Goal: Task Accomplishment & Management: Manage account settings

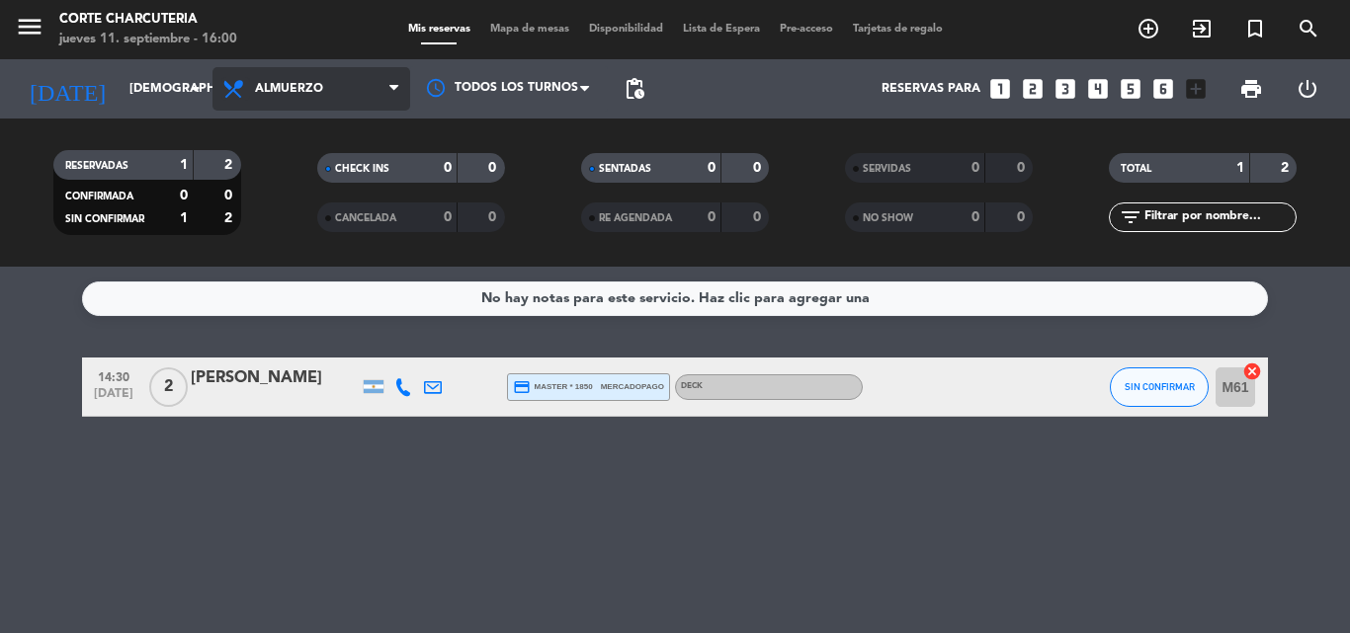
click at [225, 88] on icon at bounding box center [235, 89] width 29 height 24
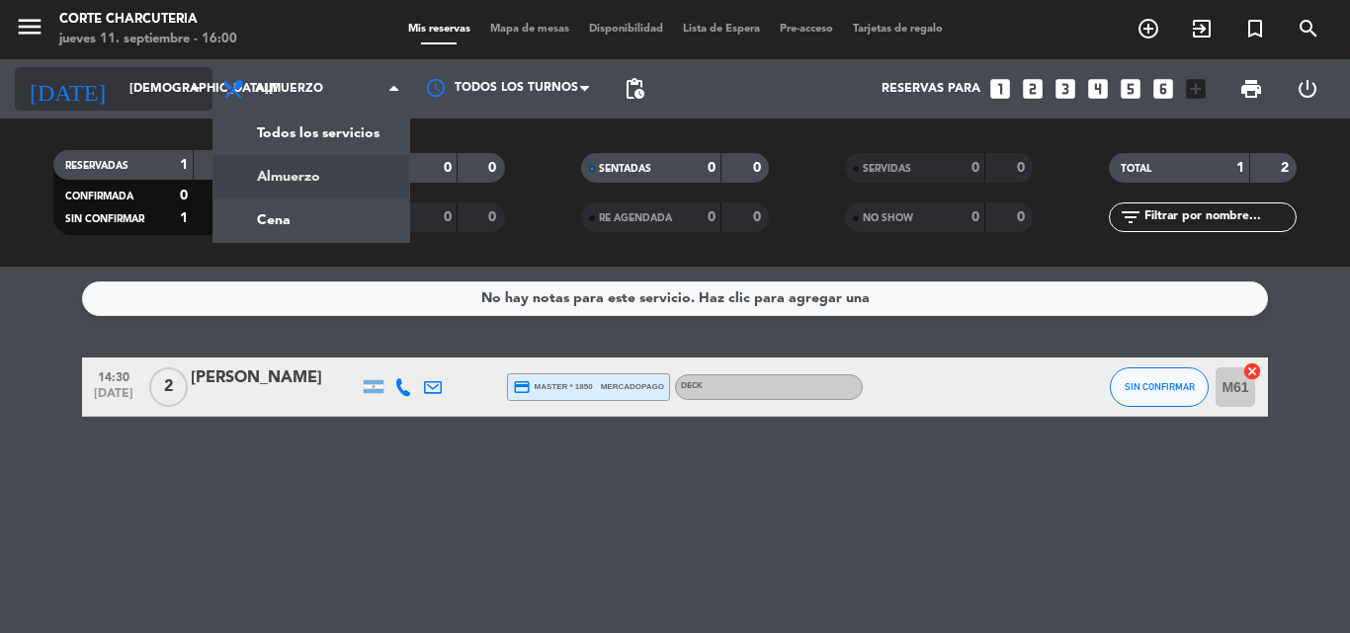
click at [162, 103] on input "[DEMOGRAPHIC_DATA][DATE]" at bounding box center [203, 89] width 167 height 34
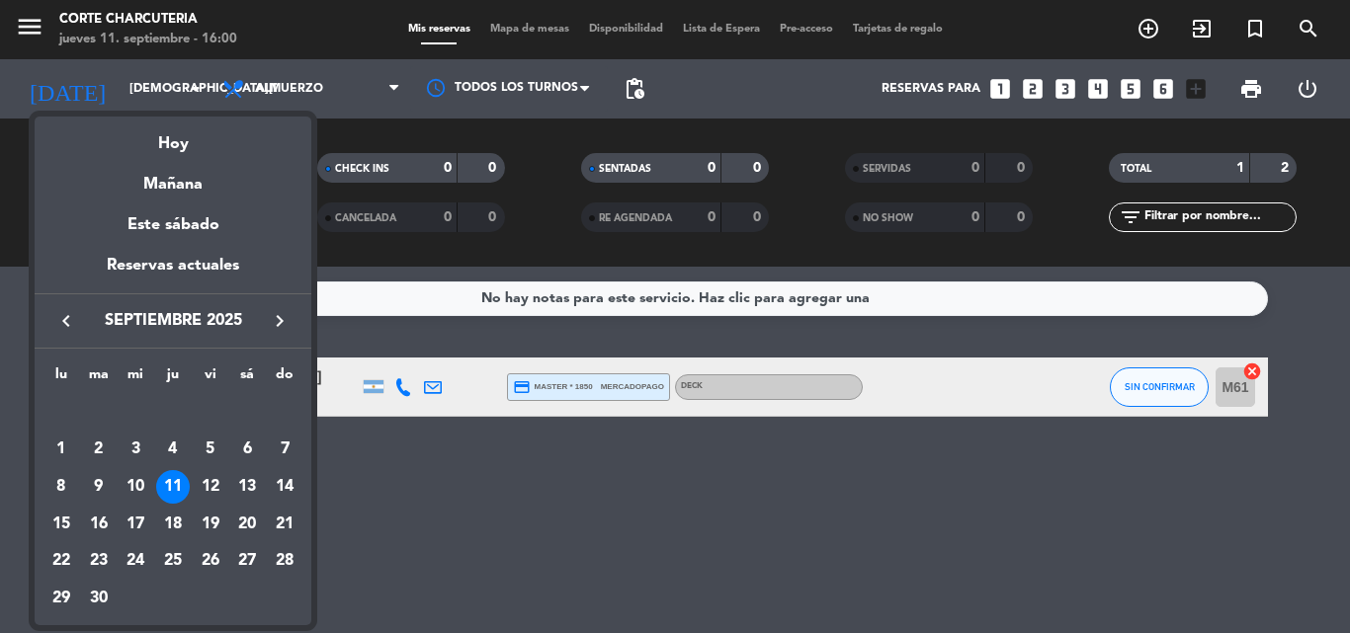
click at [195, 95] on div at bounding box center [675, 316] width 1350 height 633
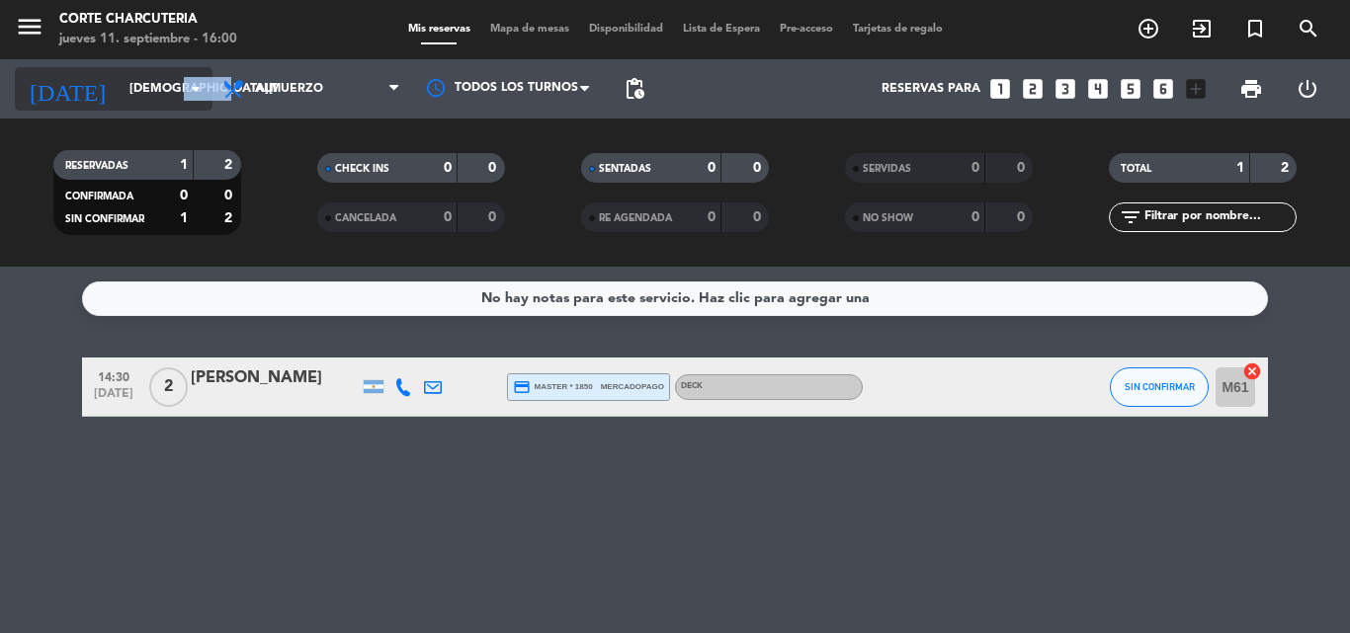
click at [199, 96] on icon "arrow_drop_down" at bounding box center [196, 89] width 24 height 24
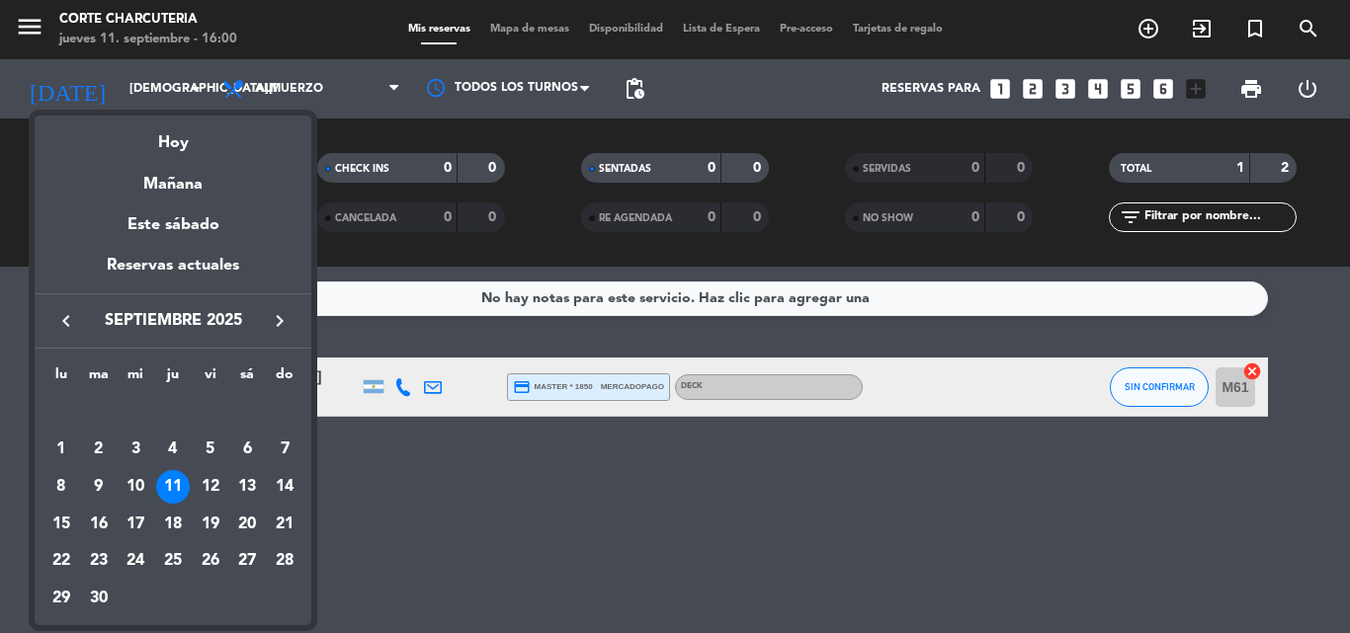
click at [272, 97] on div at bounding box center [675, 316] width 1350 height 633
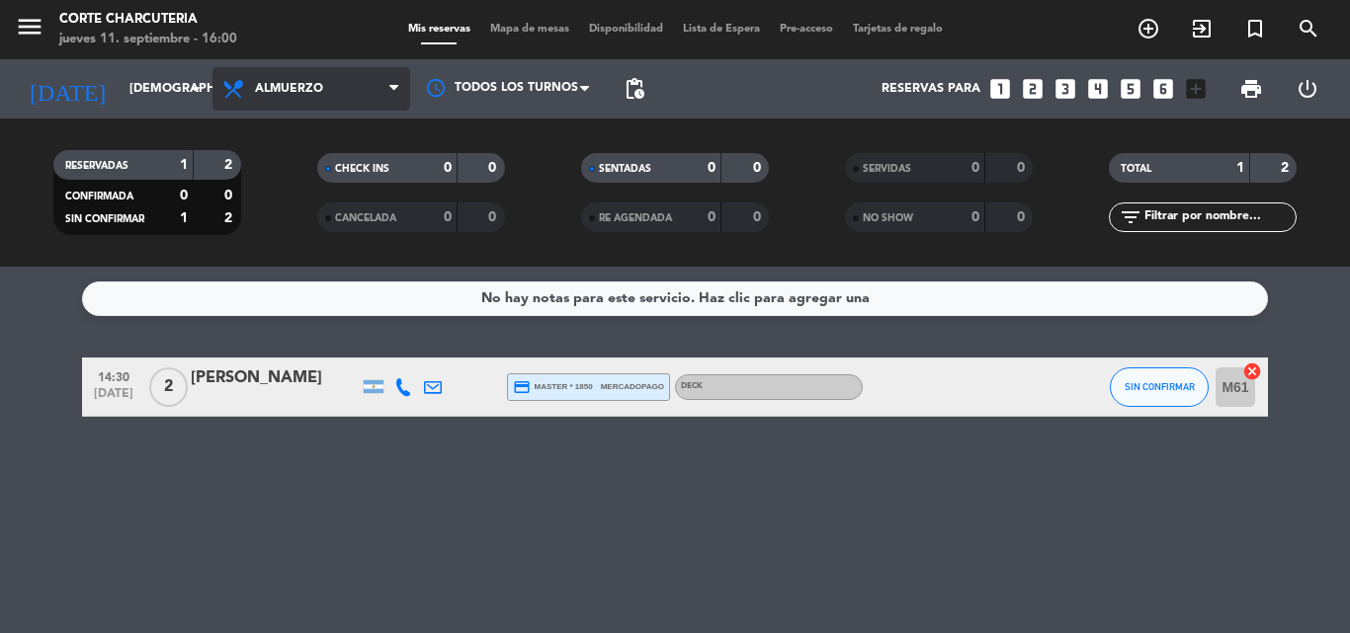
click at [271, 93] on span "Almuerzo" at bounding box center [289, 89] width 68 height 14
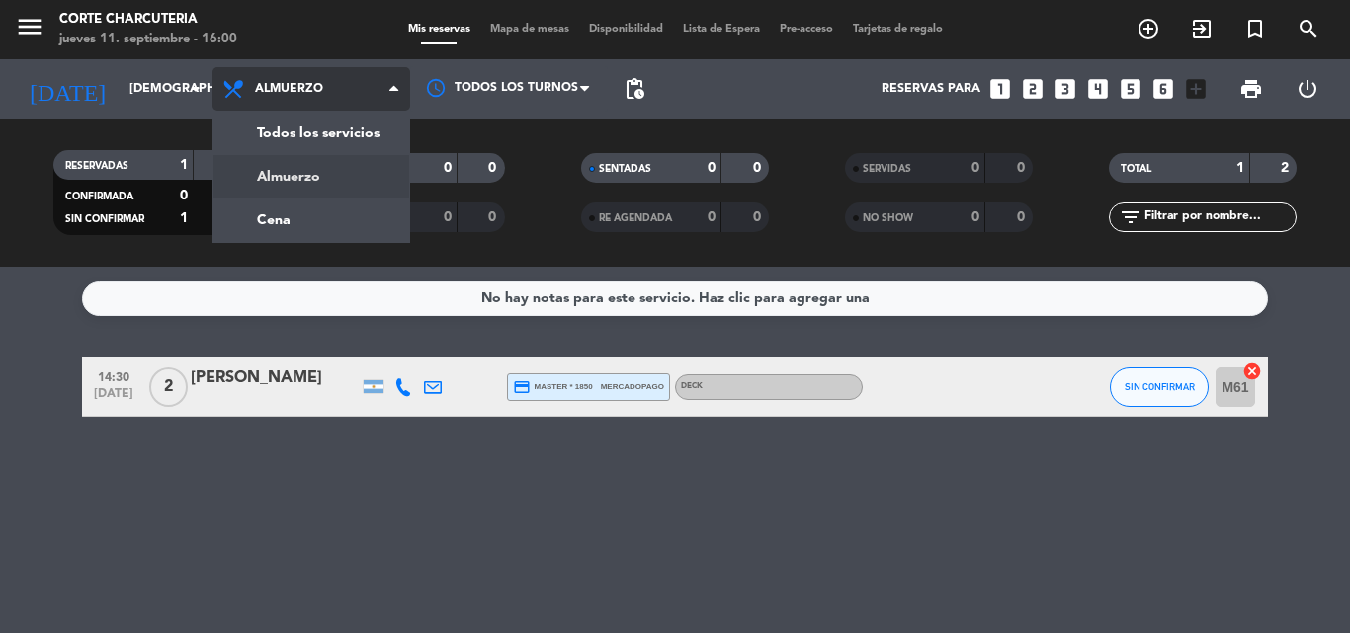
click at [265, 214] on div "menu Corte Charcuteria [DATE] 11. septiembre - 16:00 Mis reservas Mapa de mesas…" at bounding box center [675, 133] width 1350 height 267
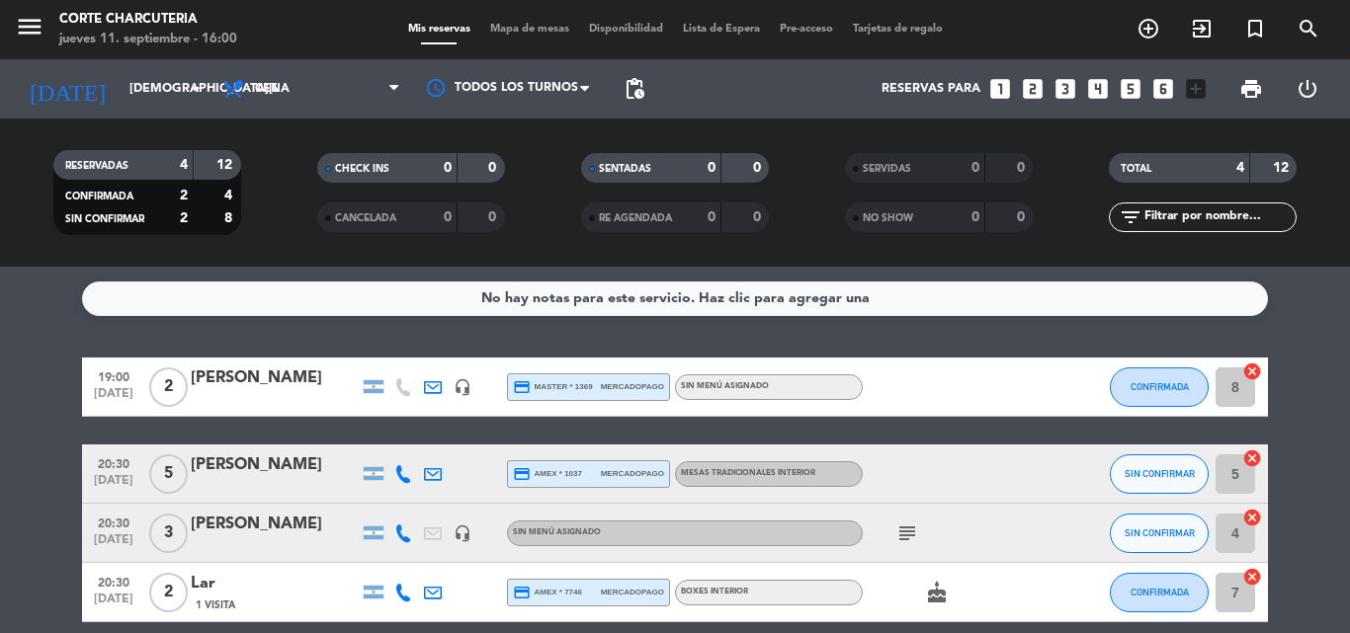
click at [21, 410] on bookings-row "19:00 [DATE] 2 [PERSON_NAME] headset_mic credit_card master * 1369 mercadopago …" at bounding box center [675, 490] width 1350 height 265
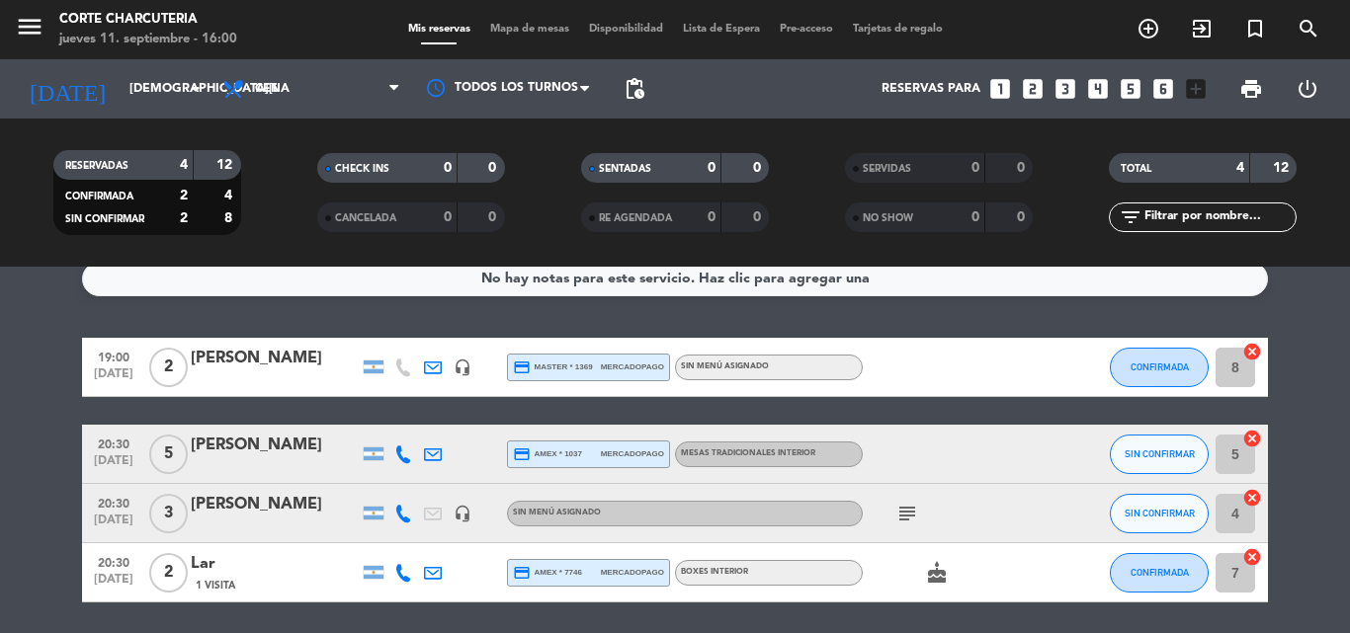
scroll to position [88, 0]
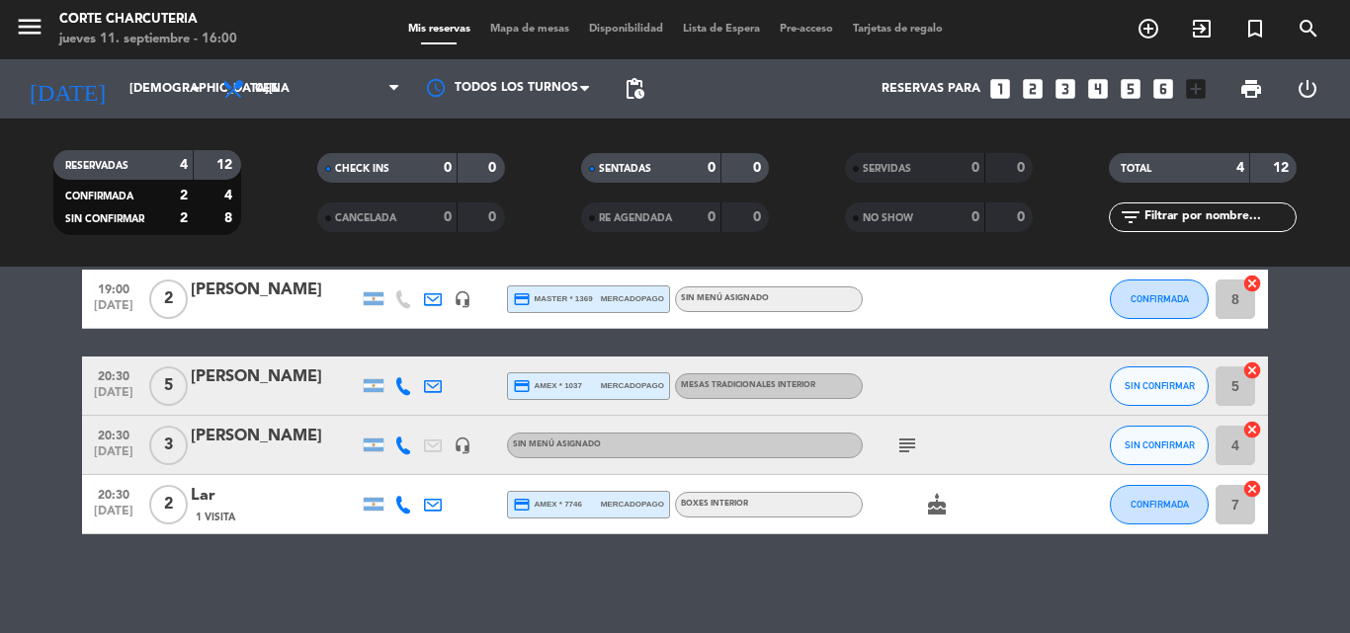
drag, startPoint x: 21, startPoint y: 429, endPoint x: 33, endPoint y: 518, distance: 89.7
